Goal: Information Seeking & Learning: Understand process/instructions

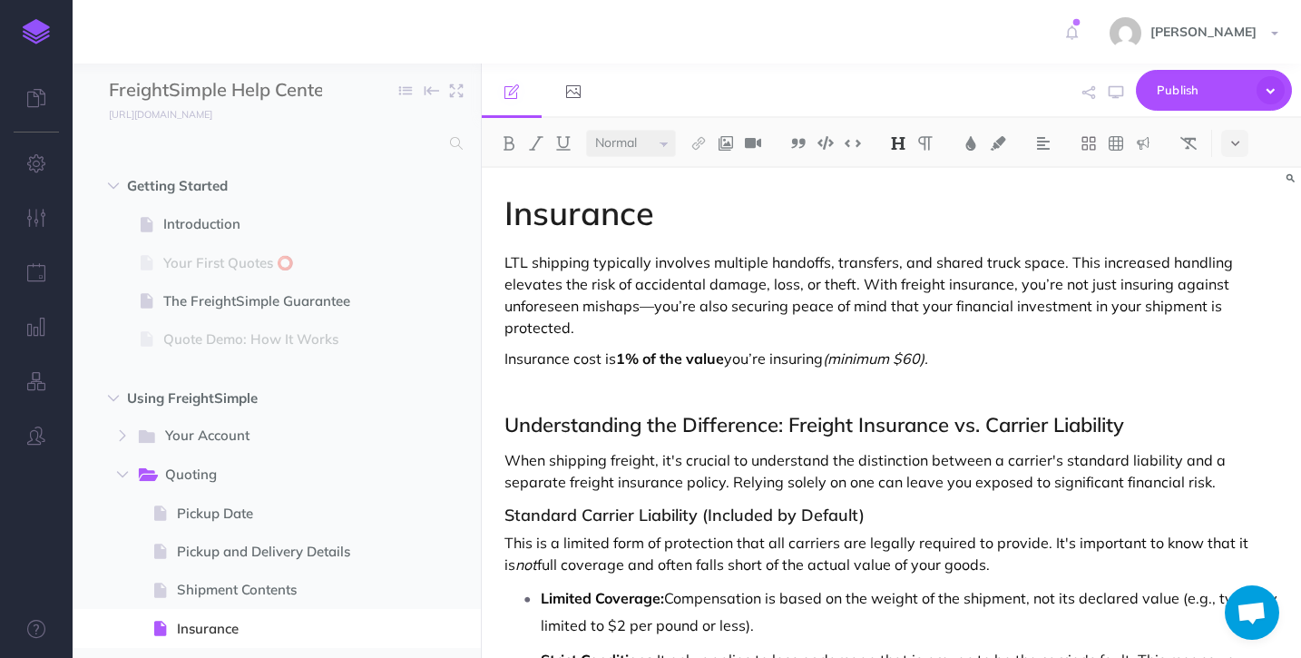
select select "null"
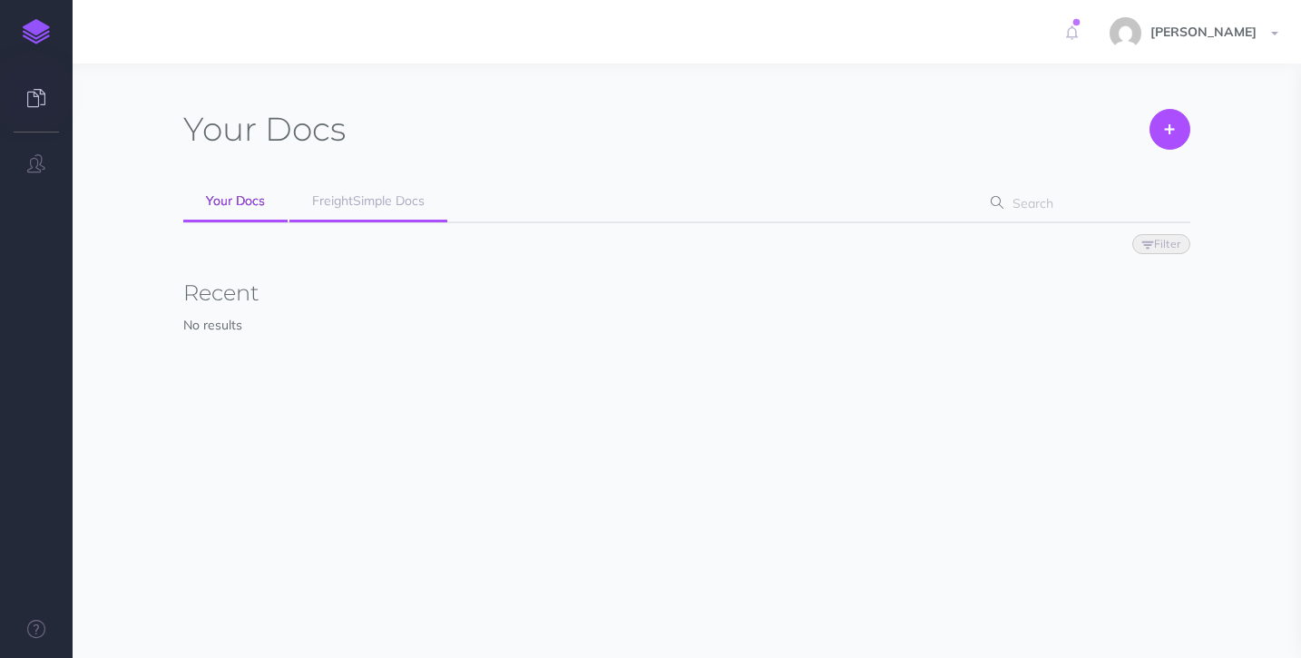
click at [366, 207] on span "FreightSimple Docs" at bounding box center [368, 200] width 112 height 16
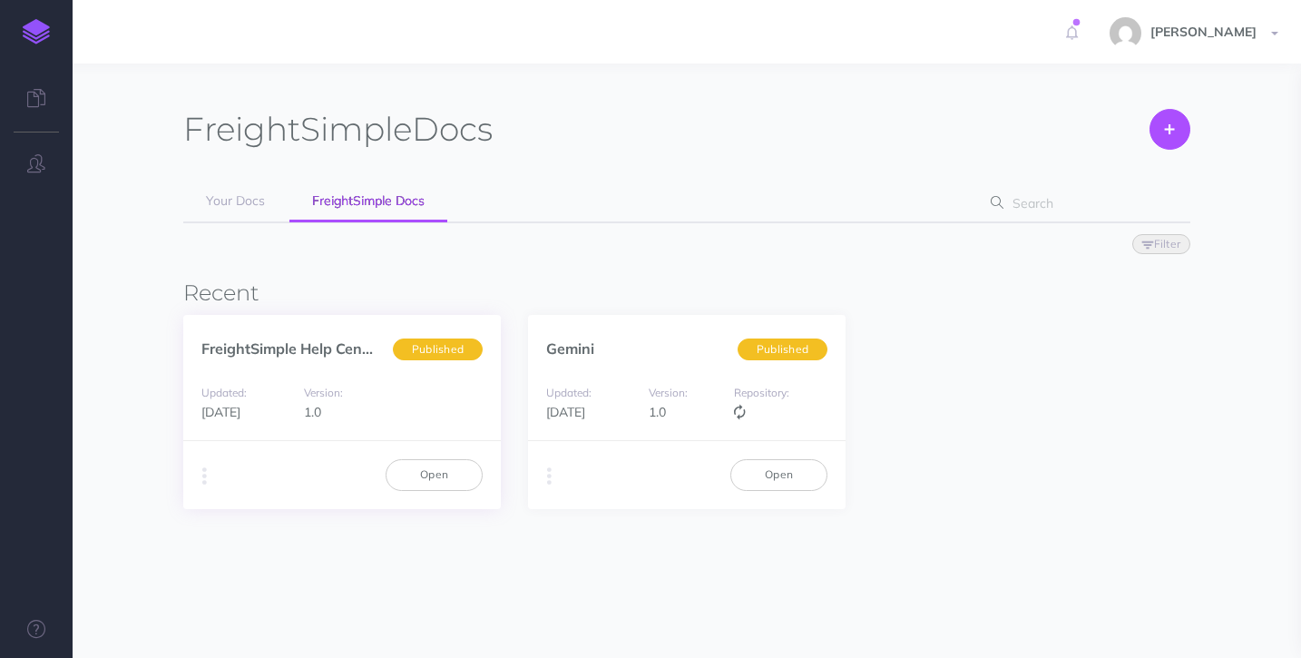
click at [291, 374] on div "Updated: 1 day ago Version: 1.0" at bounding box center [341, 402] width 317 height 77
click at [295, 339] on link "FreightSimple Help Cen..." at bounding box center [286, 348] width 171 height 18
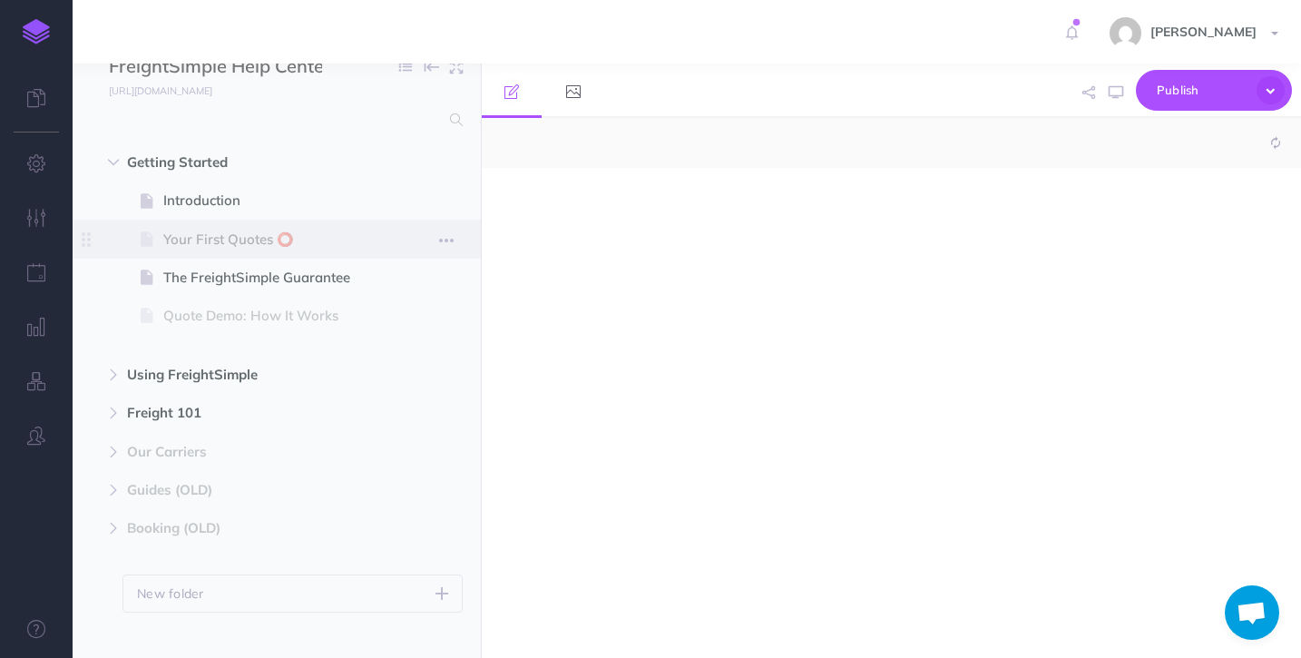
select select "null"
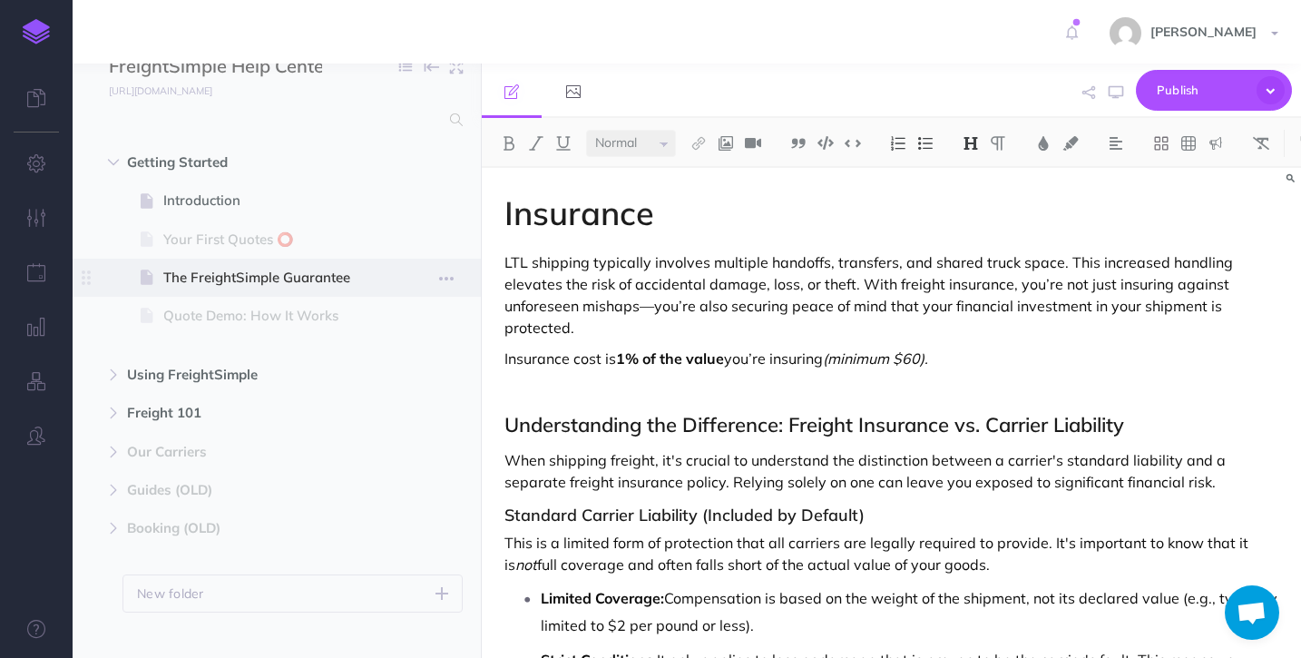
scroll to position [31, 0]
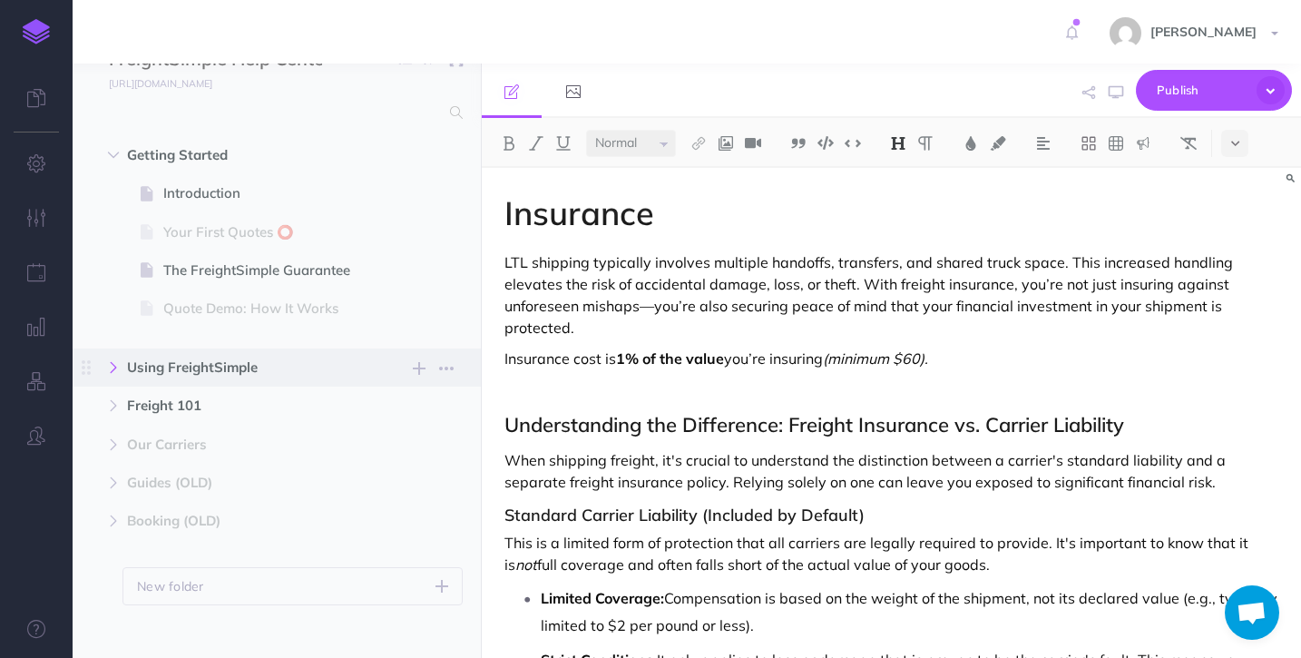
click at [111, 366] on icon "button" at bounding box center [113, 367] width 11 height 11
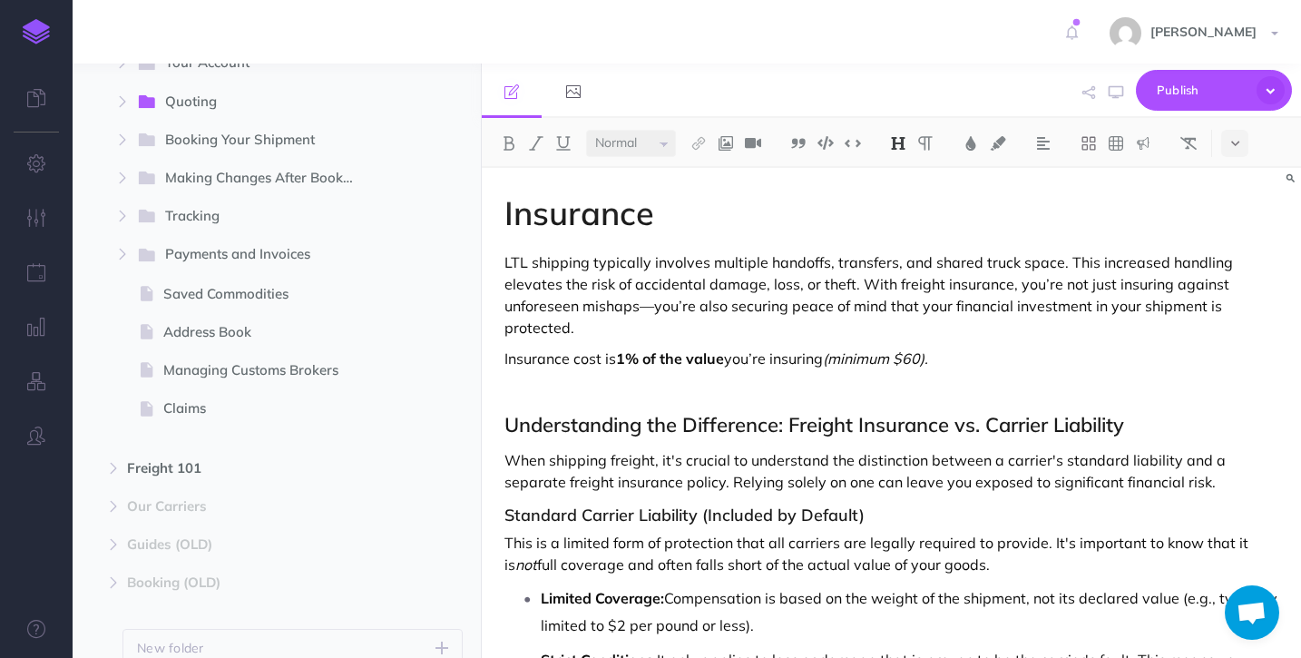
scroll to position [387, 0]
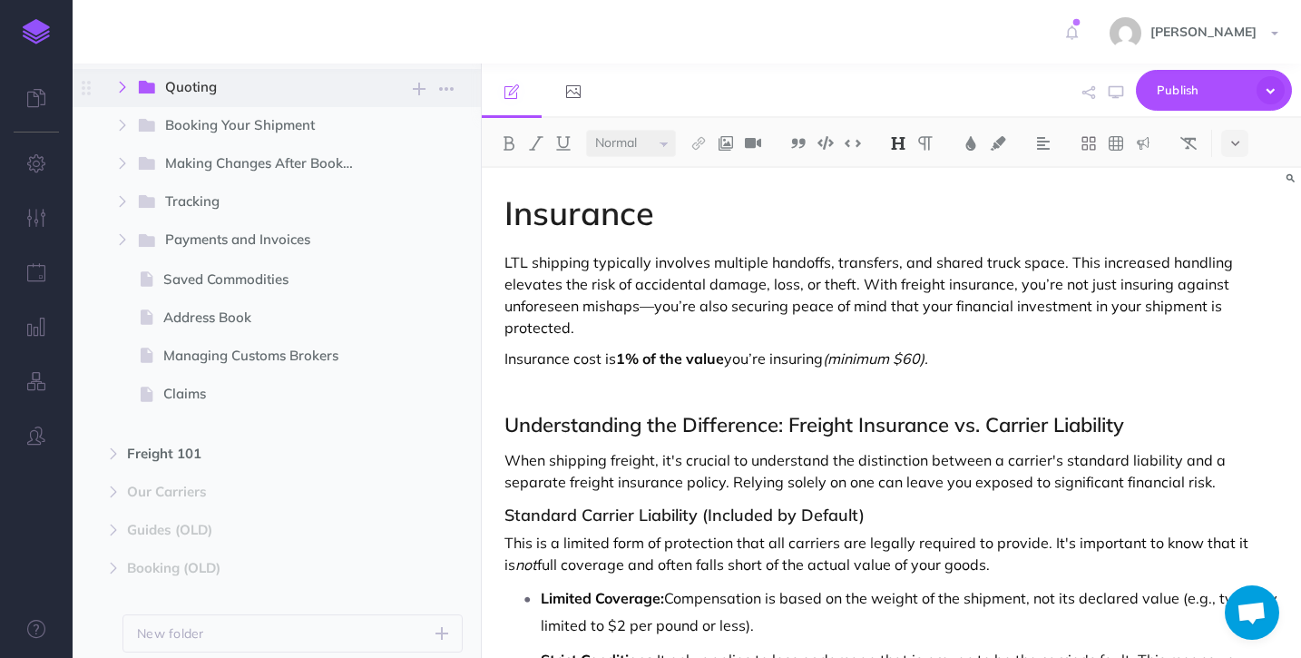
click at [124, 83] on icon "button" at bounding box center [122, 87] width 11 height 11
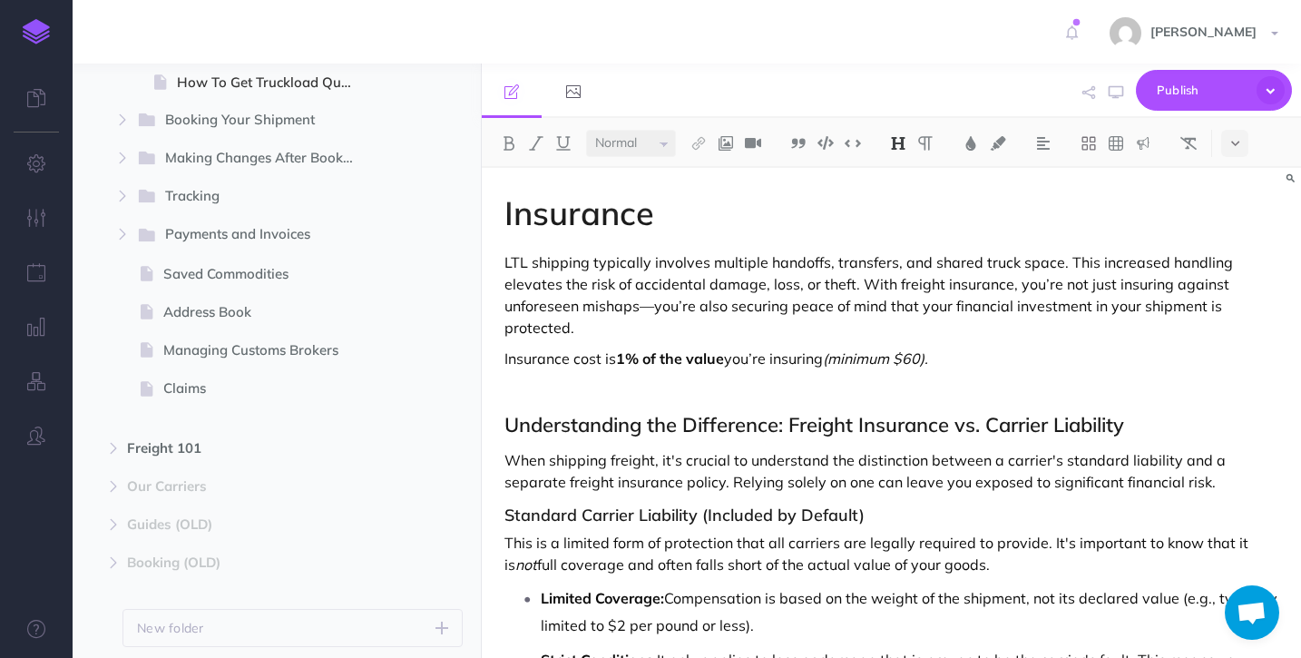
scroll to position [741, 0]
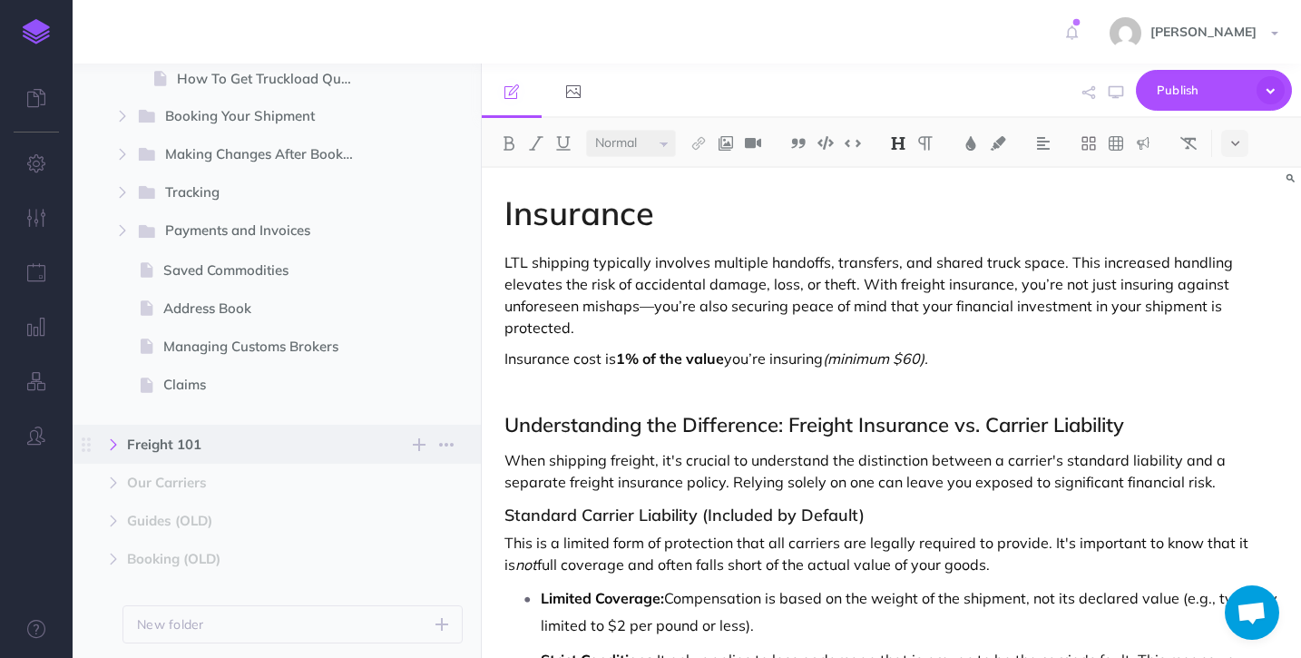
click at [115, 448] on icon "button" at bounding box center [113, 444] width 11 height 11
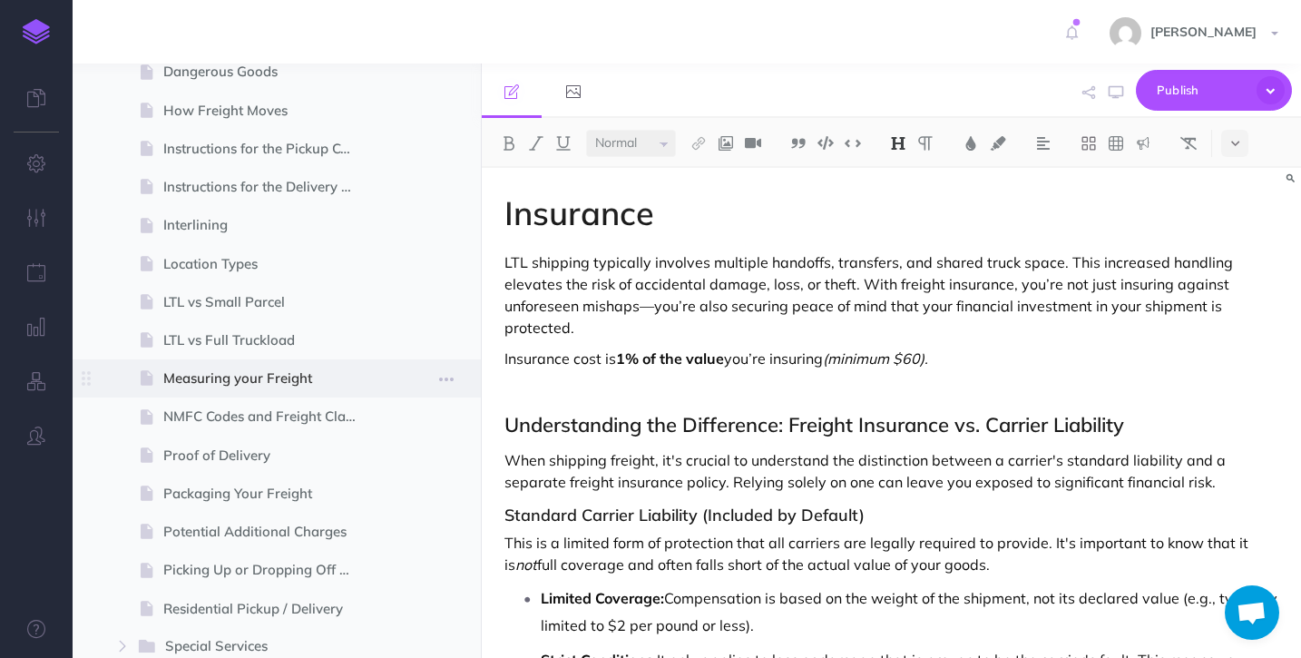
scroll to position [1283, 0]
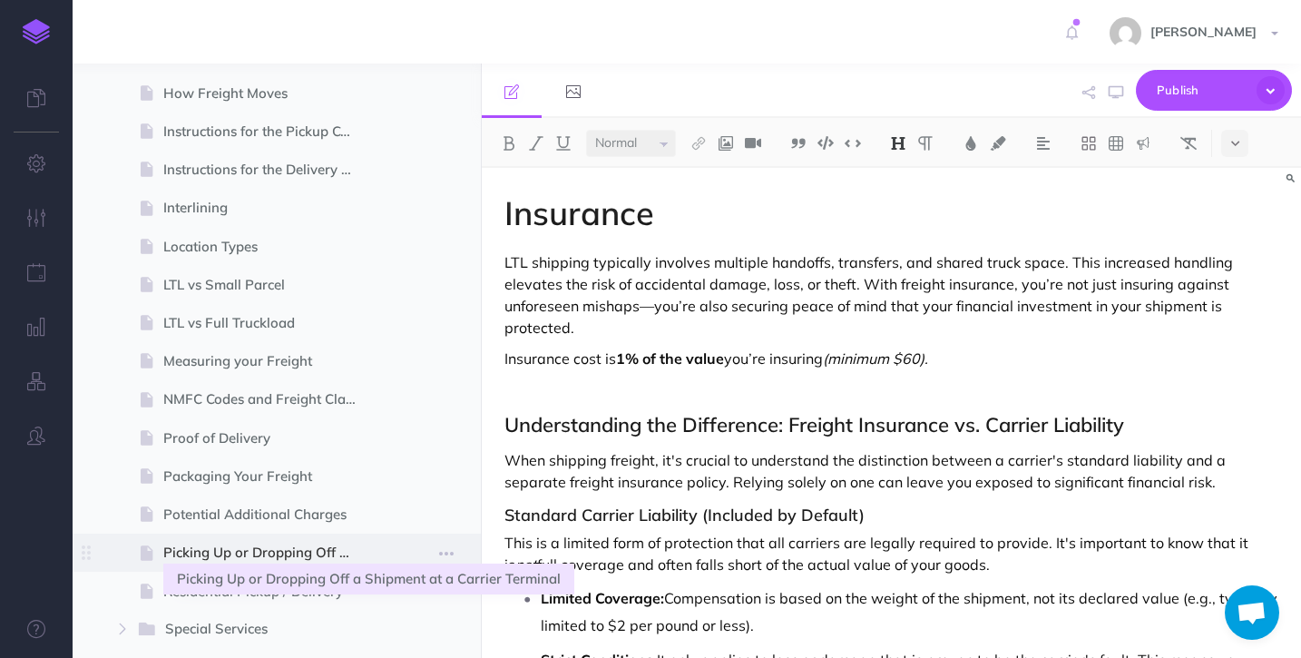
click at [327, 544] on span "Picking Up or Dropping Off a Shipment at a Carrier Terminal" at bounding box center [267, 552] width 209 height 22
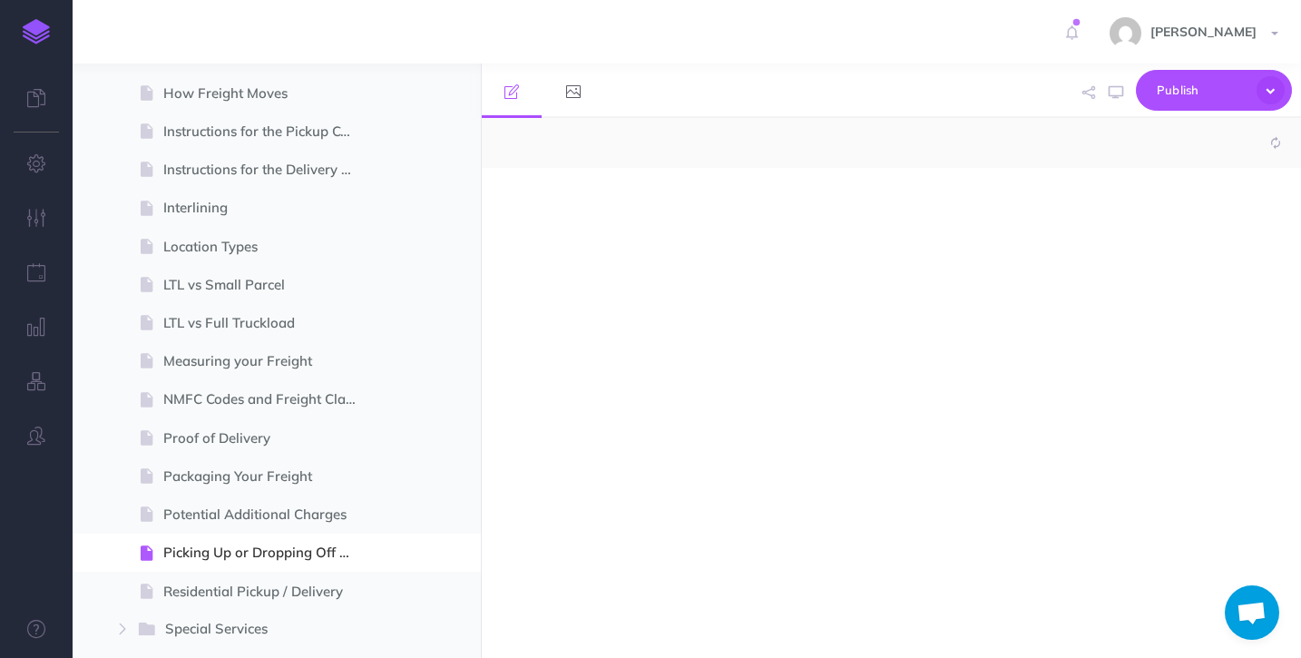
select select "null"
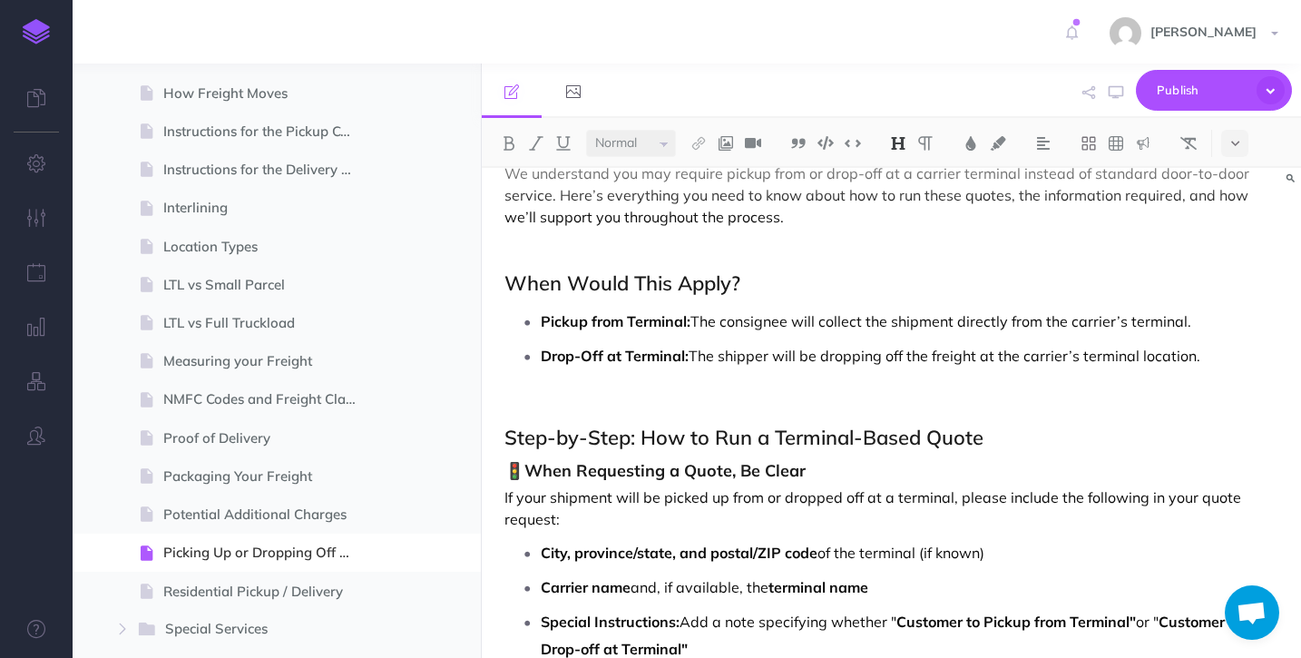
scroll to position [130, 0]
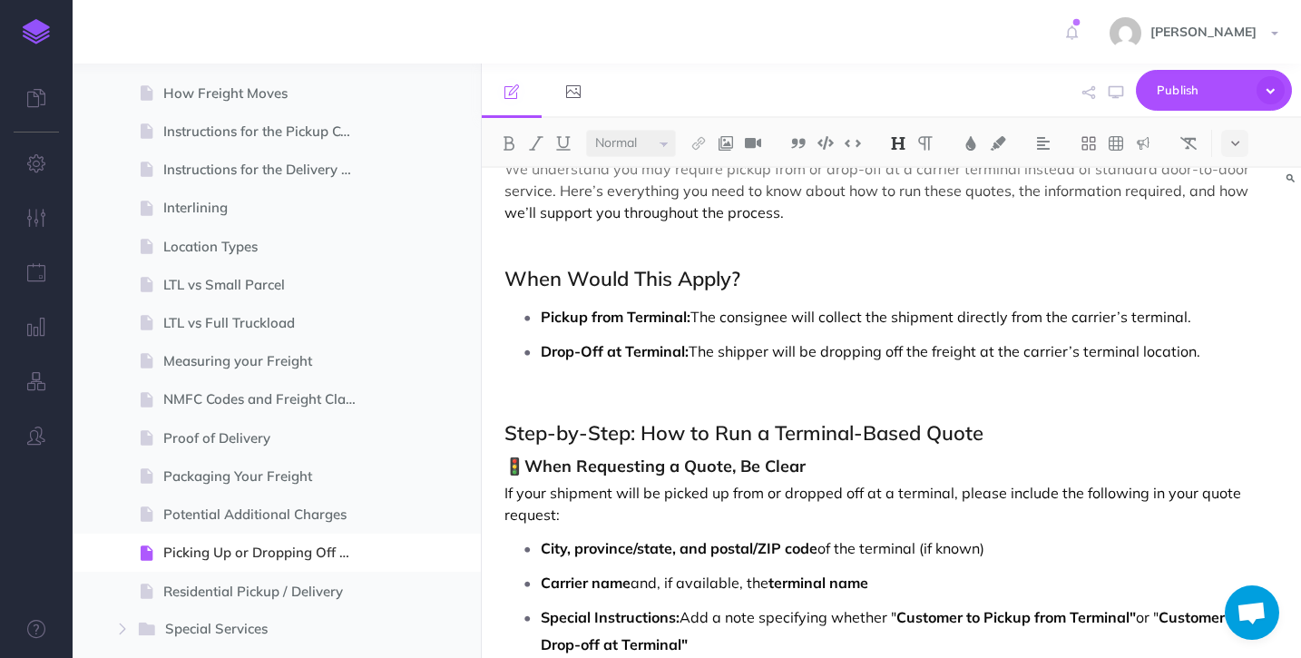
click at [1181, 314] on p "Pickup from Terminal: The consignee will collect the shipment directly from the…" at bounding box center [909, 316] width 737 height 27
click at [1088, 337] on p "Drop-Off at Terminal: The shipper will be dropping off the freight at the carri…" at bounding box center [909, 350] width 737 height 27
click at [1210, 350] on p "Drop-Off at Terminal: The shipper will be dropping off the freight at the carri…" at bounding box center [909, 350] width 737 height 27
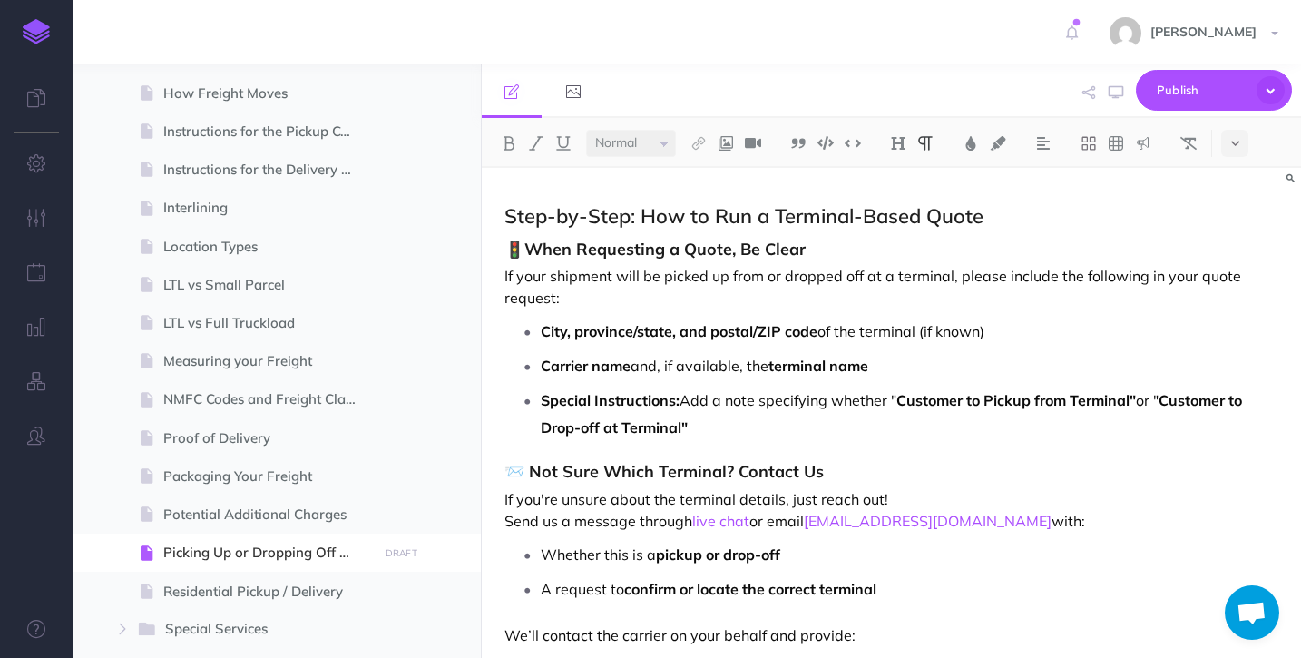
scroll to position [373, 0]
click at [961, 270] on p "If your shipment will be picked up from or dropped off at a terminal, please in…" at bounding box center [891, 288] width 774 height 44
drag, startPoint x: 989, startPoint y: 331, endPoint x: 922, endPoint y: 324, distance: 66.6
click at [922, 324] on p "City, province/state, and postal/ZIP code of the terminal (if known)" at bounding box center [909, 331] width 737 height 27
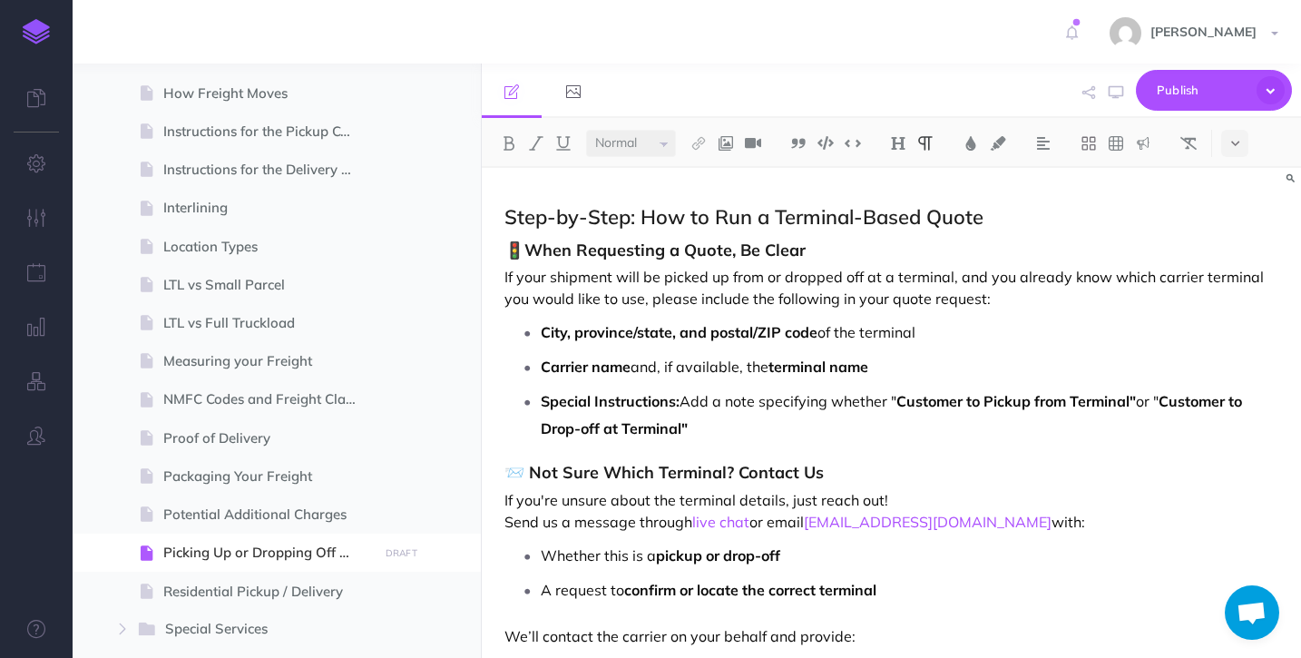
click at [744, 356] on p "Carrier name and, if available, the terminal name" at bounding box center [909, 366] width 737 height 27
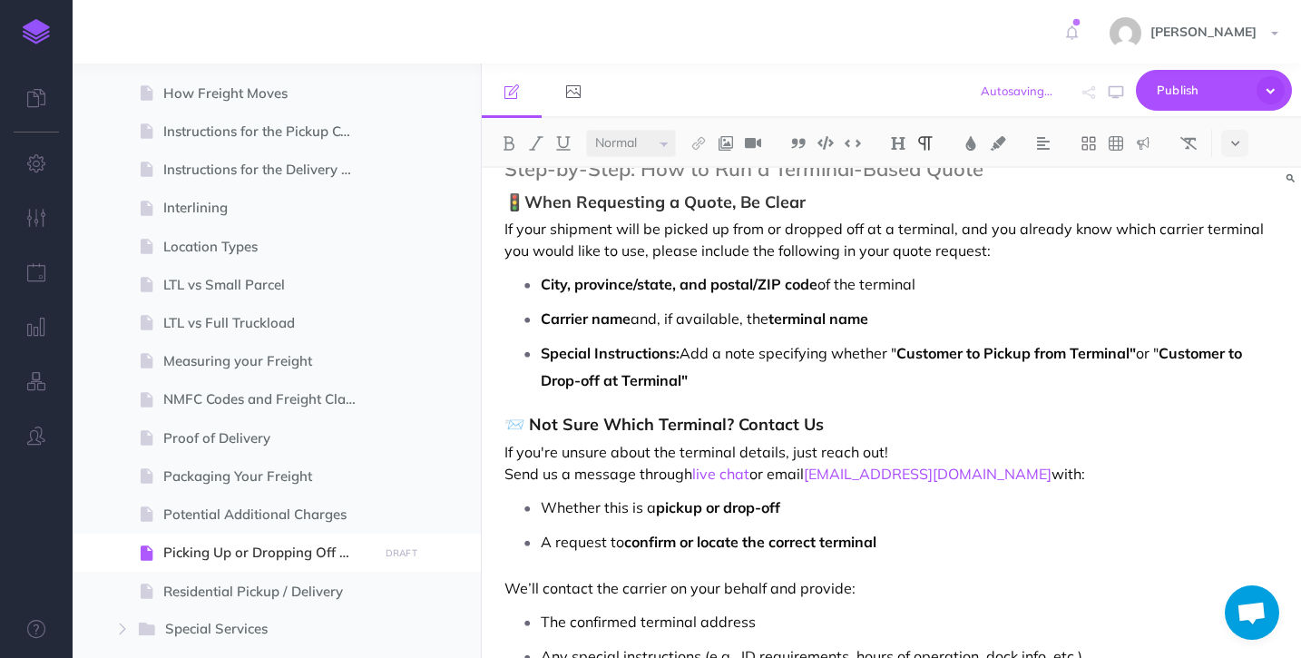
scroll to position [422, 0]
drag, startPoint x: 744, startPoint y: 320, endPoint x: 664, endPoint y: 313, distance: 80.1
click at [664, 313] on p "Carrier name and, if available, the terminal name" at bounding box center [909, 317] width 737 height 27
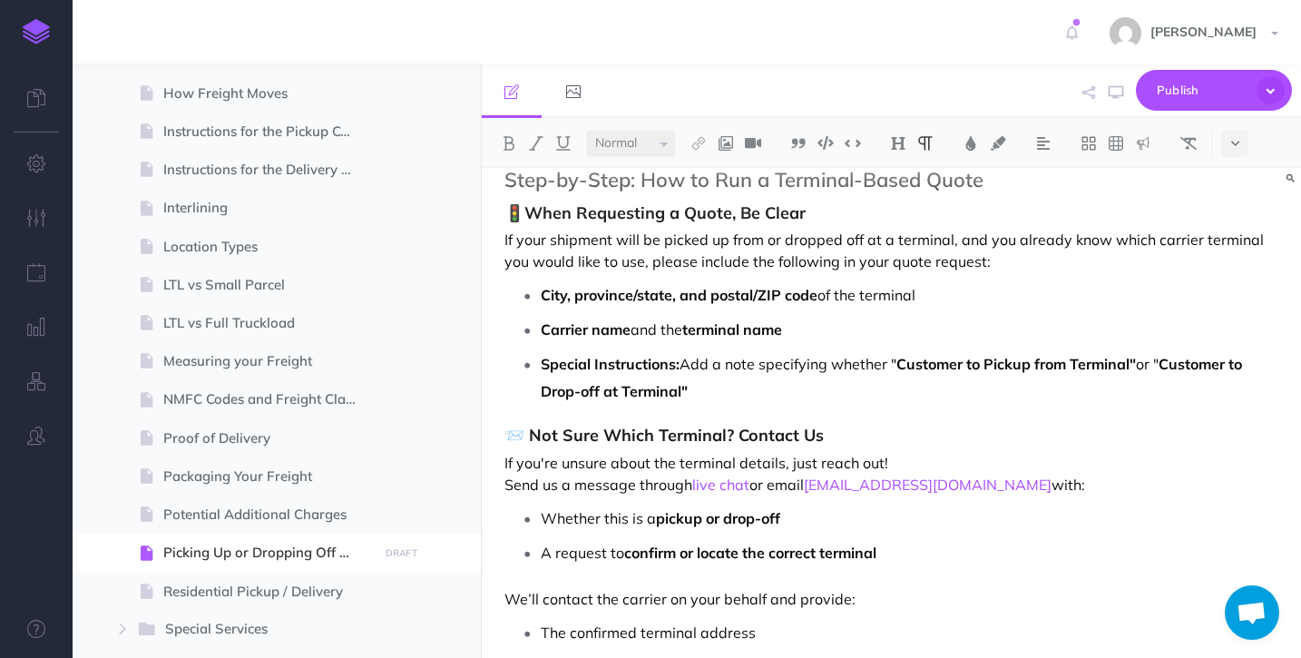
click at [803, 327] on p "Carrier name and the terminal name" at bounding box center [909, 329] width 737 height 27
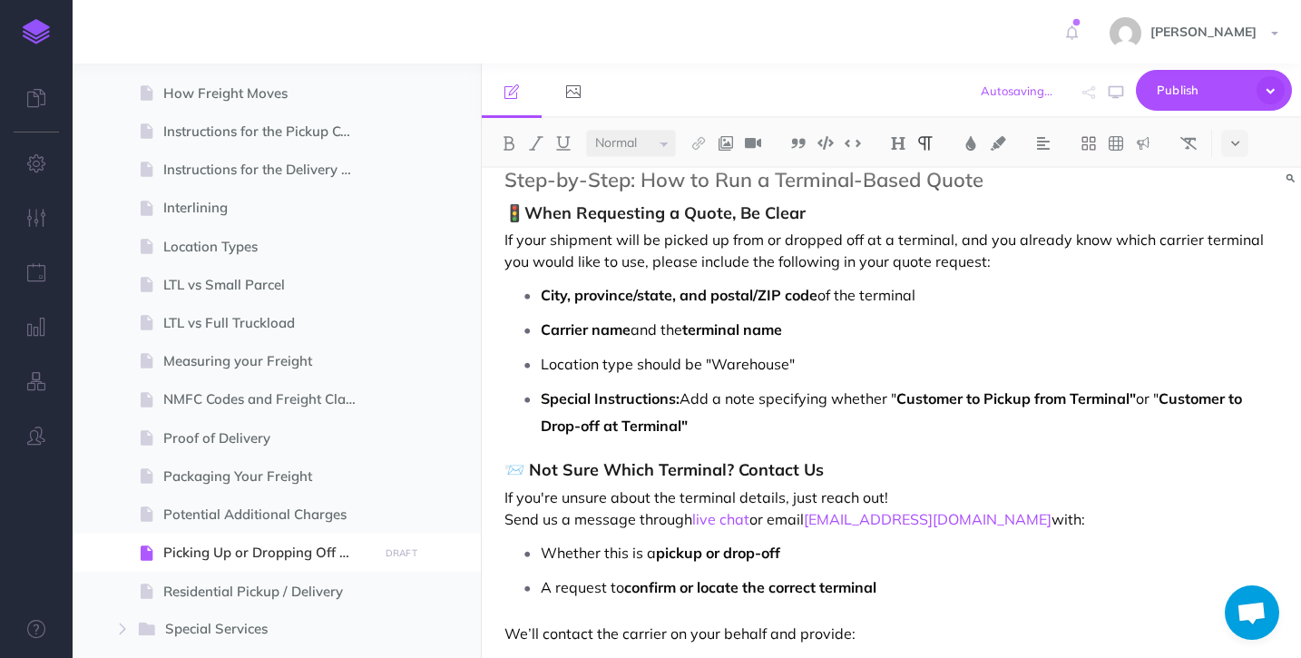
click at [753, 364] on p "Location type should be "Warehouse"" at bounding box center [909, 363] width 737 height 27
click at [508, 144] on img at bounding box center [509, 143] width 16 height 15
click at [974, 397] on strong "Customer to Pickup from Terminal"" at bounding box center [1015, 398] width 239 height 18
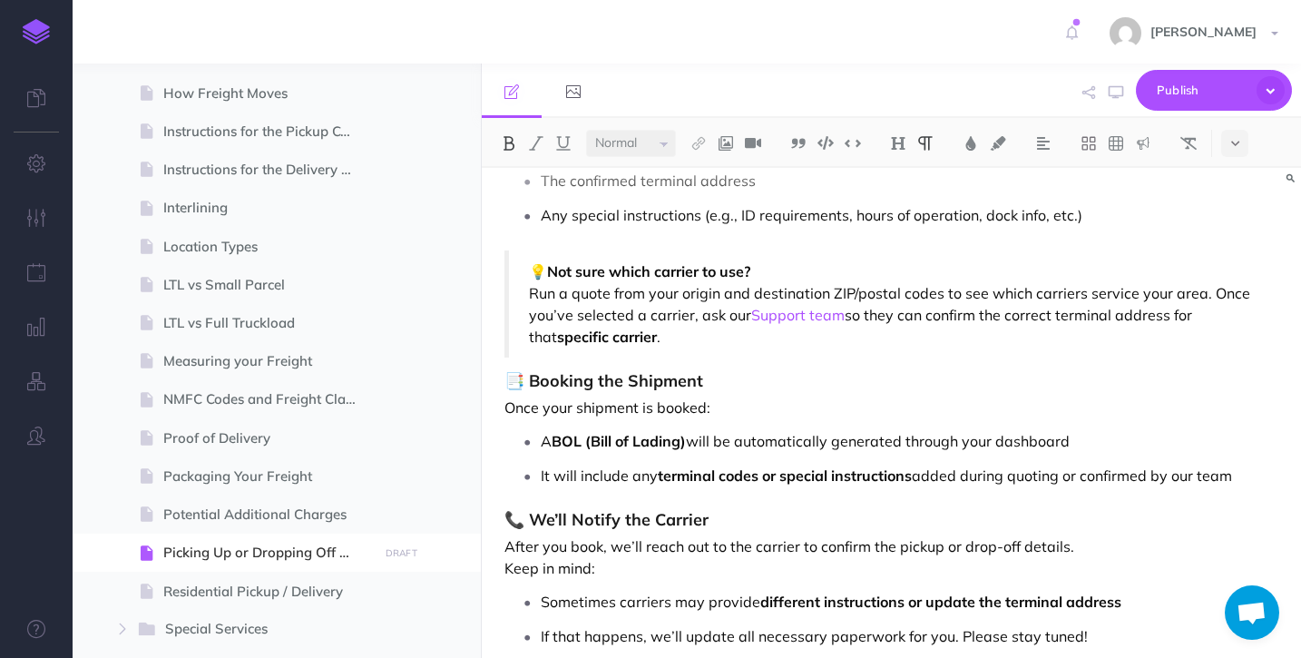
scroll to position [904, 0]
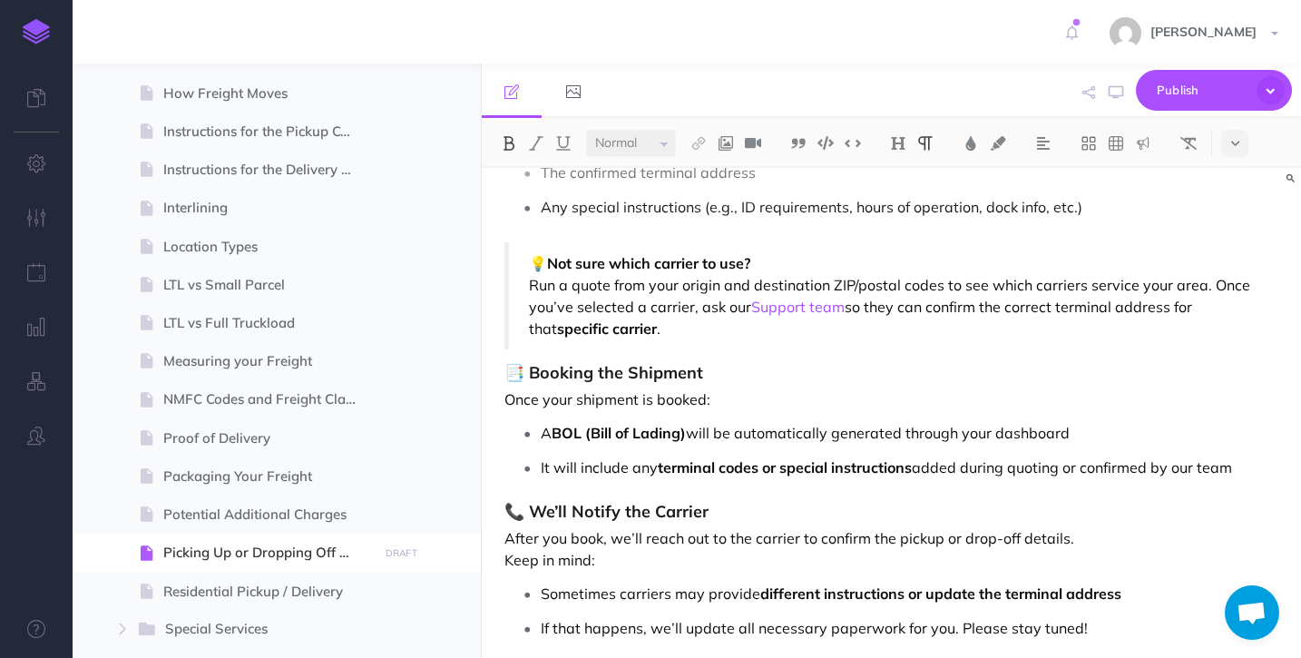
click at [1153, 278] on p "💡 Not sure which carrier to use? Run a quote from your origin and destination Z…" at bounding box center [893, 295] width 729 height 87
click at [927, 388] on p "Once your shipment is booked:" at bounding box center [891, 399] width 774 height 22
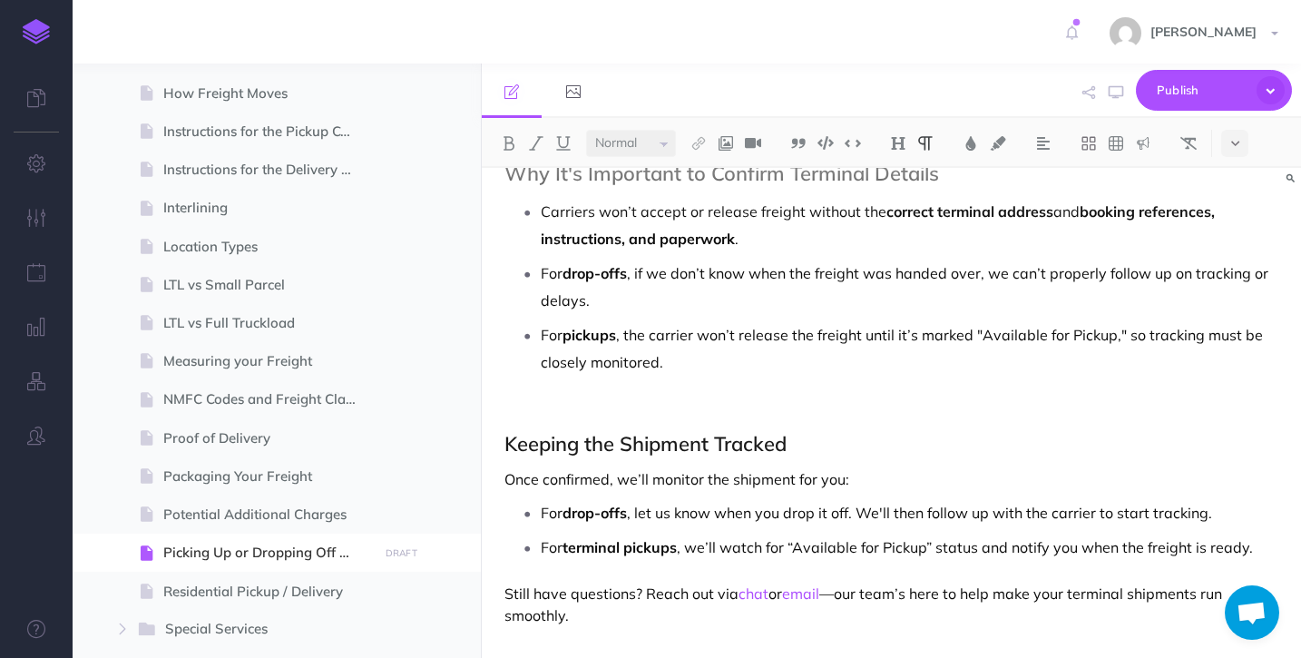
scroll to position [1548, 0]
click at [1209, 92] on span "Publish" at bounding box center [1201, 90] width 91 height 28
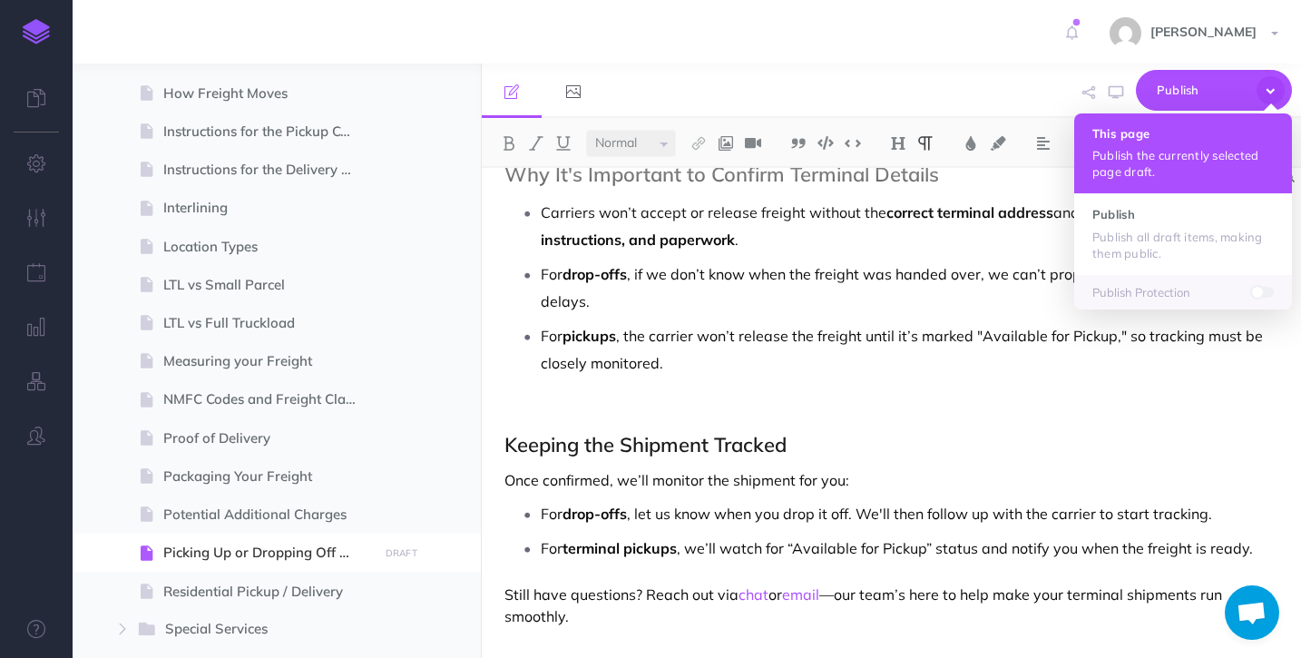
click at [1163, 132] on h4 "This page" at bounding box center [1182, 133] width 181 height 13
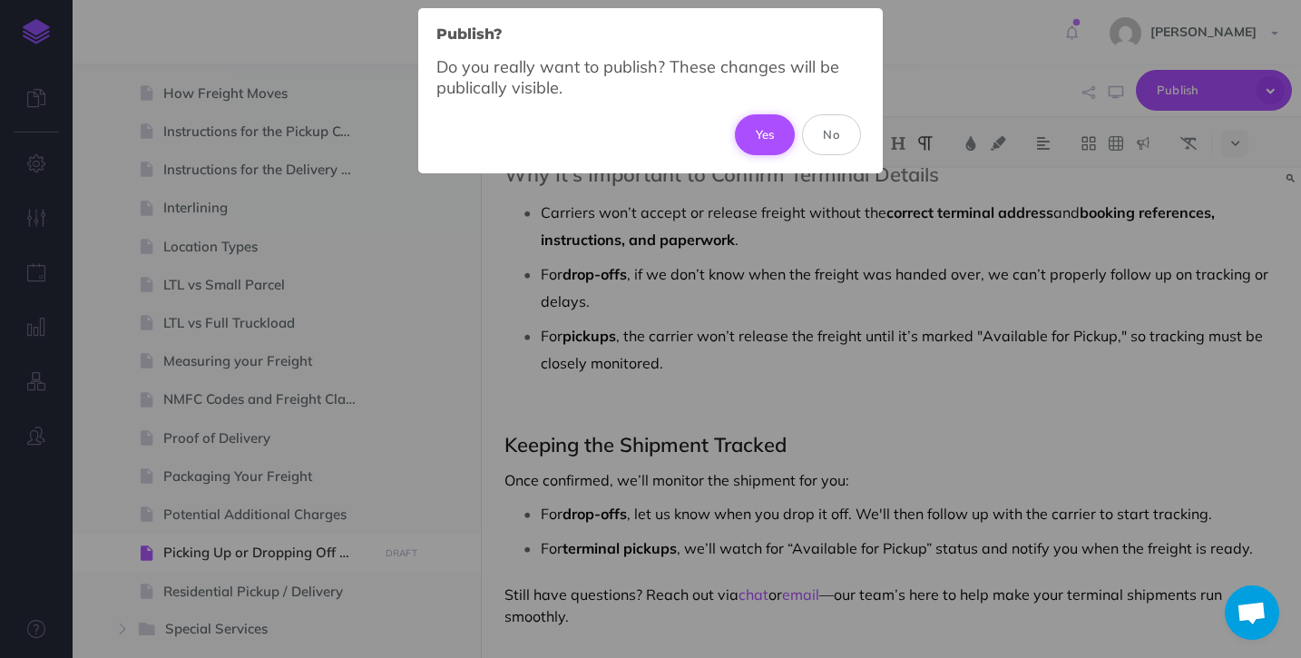
click at [754, 130] on button "Yes" at bounding box center [765, 134] width 61 height 40
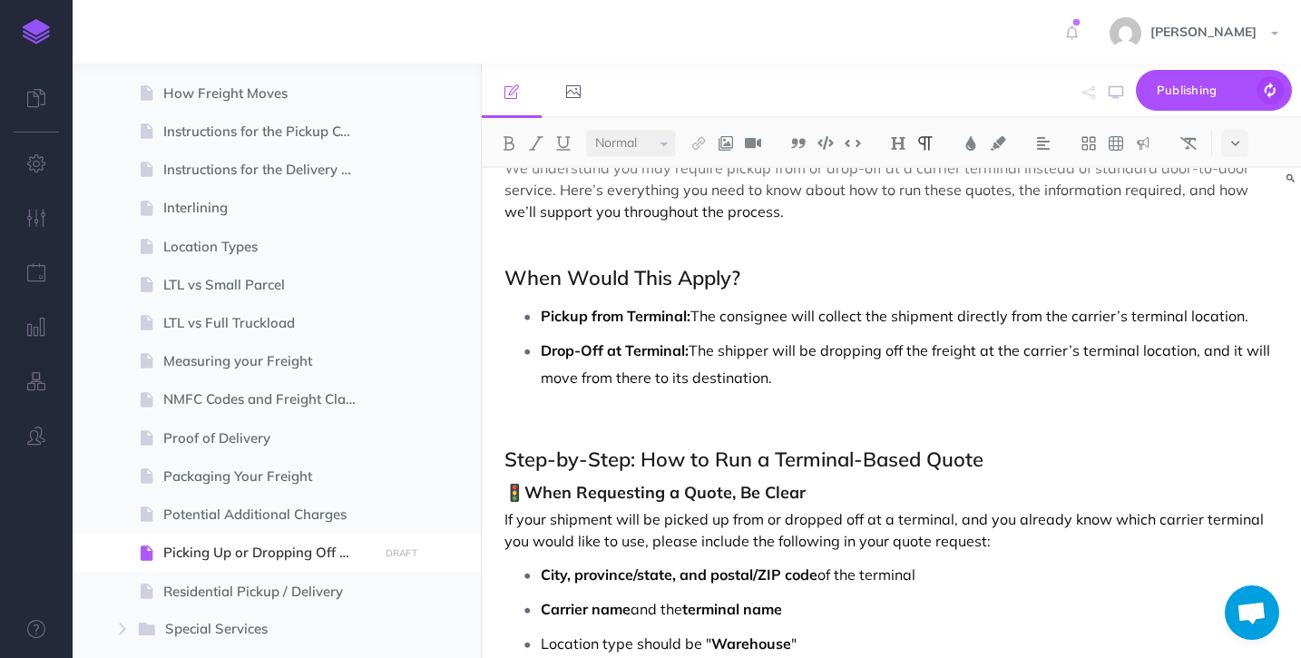
scroll to position [138, 0]
